Goal: Transaction & Acquisition: Purchase product/service

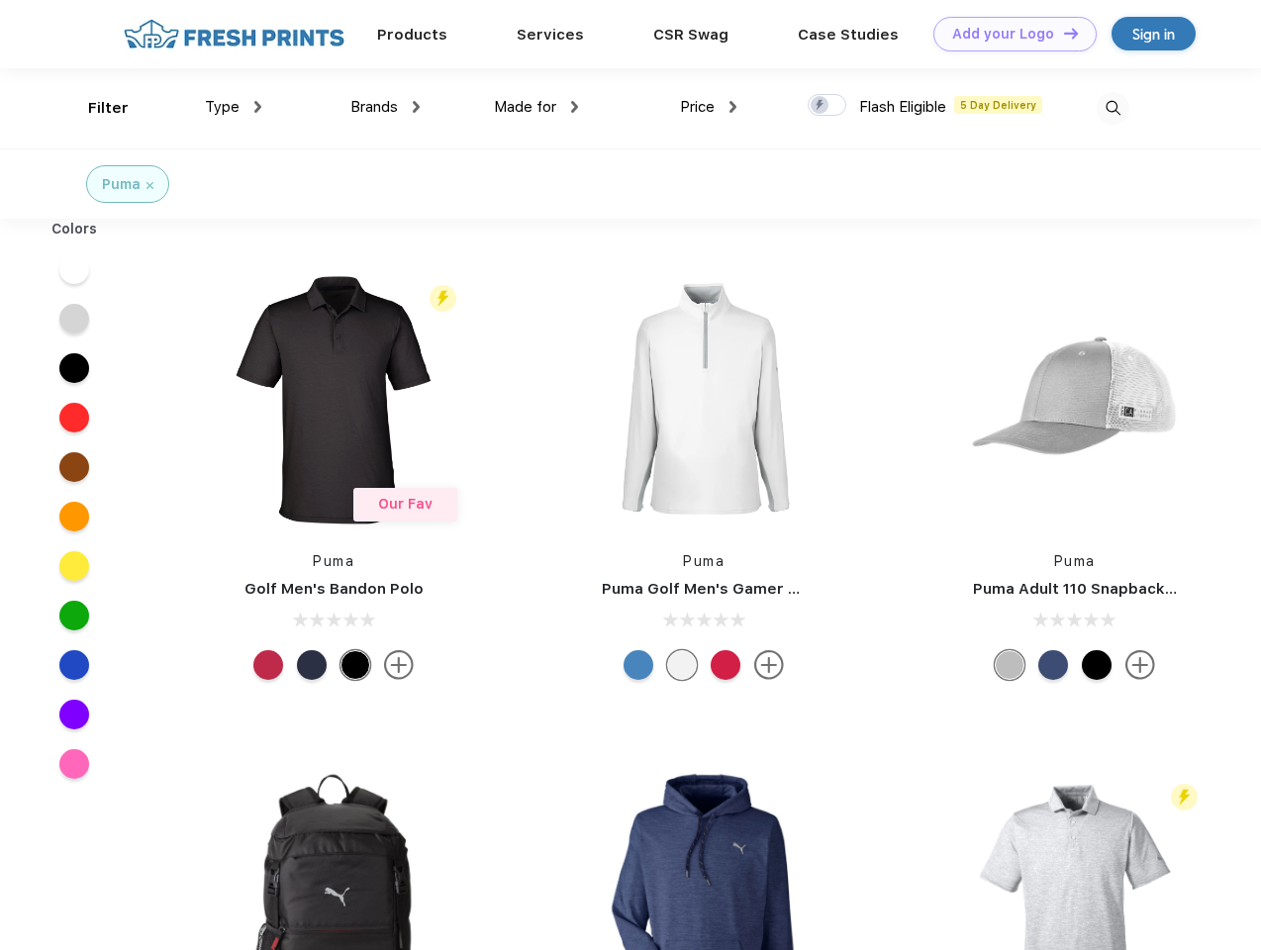
click at [1008, 34] on link "Add your Logo Design Tool" at bounding box center [1015, 34] width 163 height 35
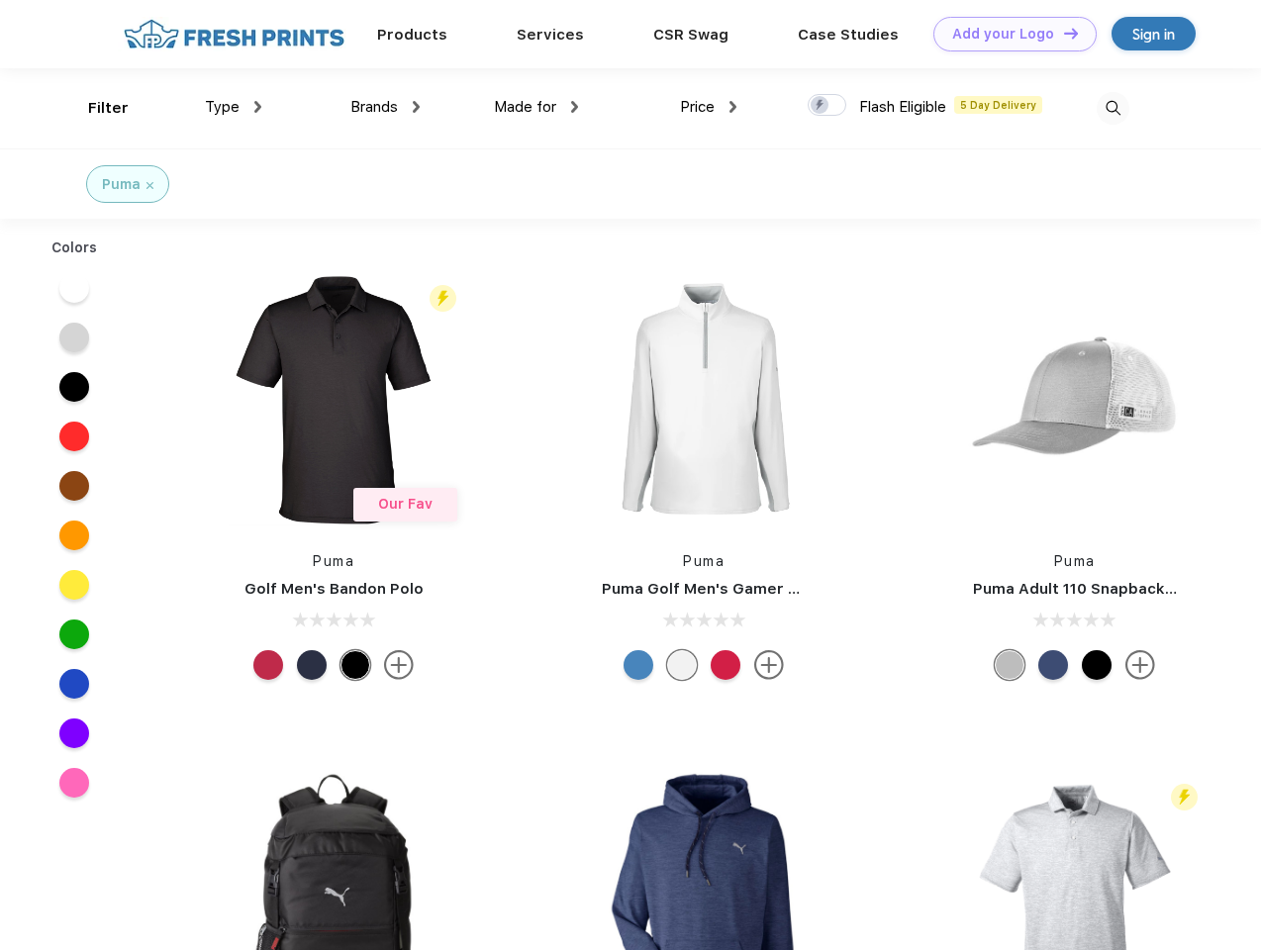
click at [0, 0] on div "Design Tool" at bounding box center [0, 0] width 0 height 0
click at [1062, 33] on link "Add your Logo Design Tool" at bounding box center [1015, 34] width 163 height 35
click at [95, 108] on div "Filter" at bounding box center [108, 108] width 41 height 23
click at [234, 107] on span "Type" at bounding box center [222, 107] width 35 height 18
click at [385, 107] on span "Brands" at bounding box center [374, 107] width 48 height 18
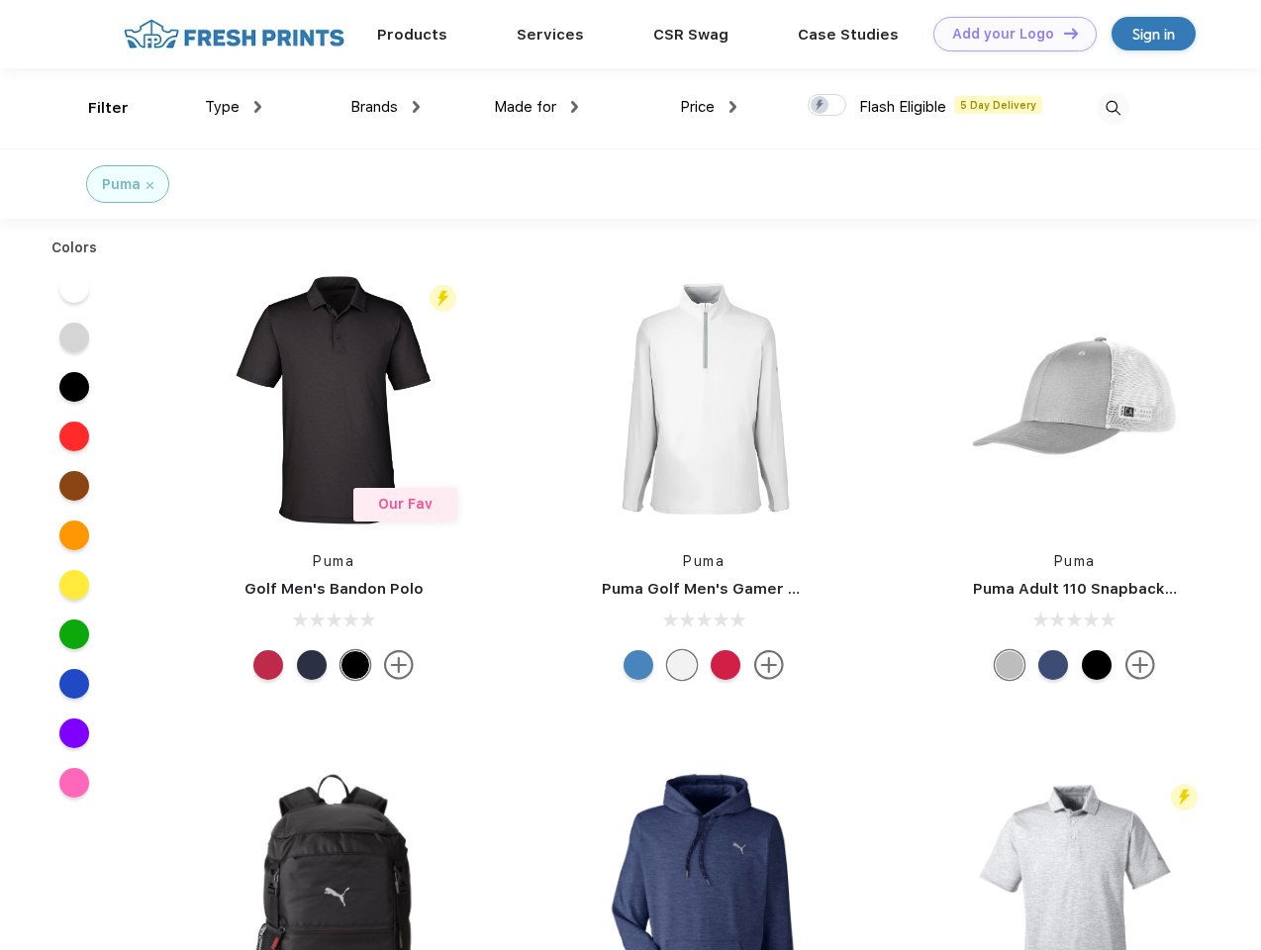
click at [537, 107] on span "Made for" at bounding box center [525, 107] width 62 height 18
click at [709, 107] on span "Price" at bounding box center [697, 107] width 35 height 18
click at [828, 106] on div at bounding box center [827, 105] width 39 height 22
click at [821, 106] on input "checkbox" at bounding box center [814, 99] width 13 height 13
click at [1113, 108] on img at bounding box center [1113, 108] width 33 height 33
